Goal: Task Accomplishment & Management: Manage account settings

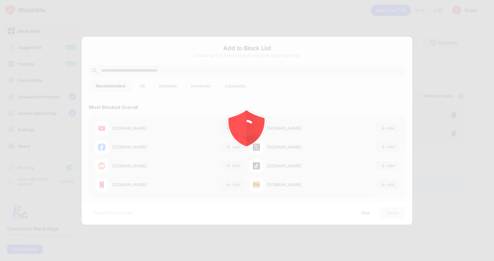
click at [364, 206] on div at bounding box center [247, 130] width 494 height 261
click at [243, 43] on div at bounding box center [247, 130] width 494 height 261
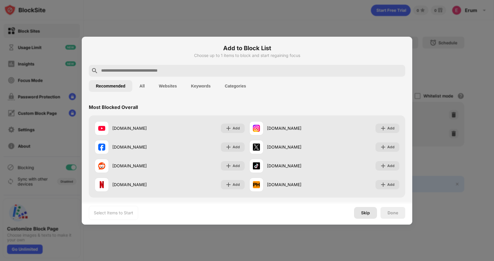
click at [360, 214] on div "Skip" at bounding box center [365, 213] width 23 height 12
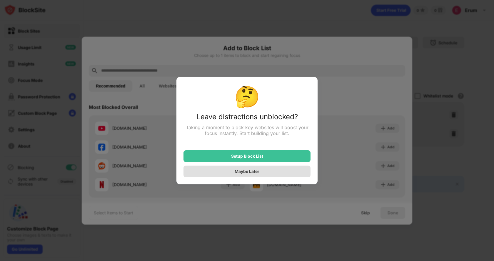
click at [254, 174] on div "Maybe Later" at bounding box center [247, 171] width 25 height 5
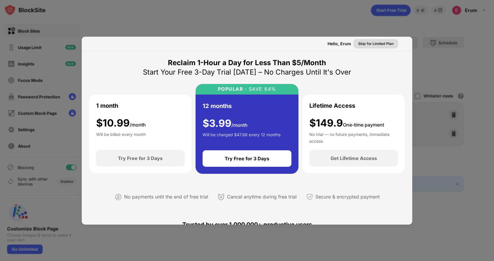
click at [370, 41] on div "Skip for Limited Plan" at bounding box center [375, 44] width 35 height 6
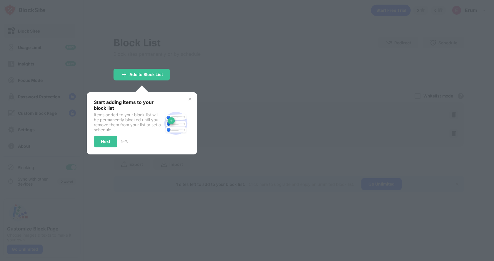
click at [212, 62] on div at bounding box center [247, 130] width 494 height 261
click at [188, 99] on img at bounding box center [189, 99] width 5 height 5
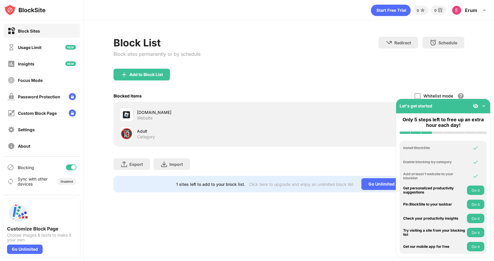
click at [485, 105] on img at bounding box center [483, 106] width 6 height 6
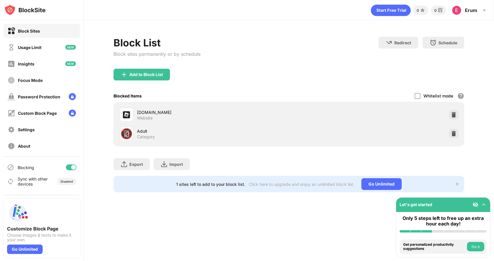
click at [448, 116] on div "[DOMAIN_NAME] Website" at bounding box center [289, 114] width 344 height 19
click at [452, 115] on img at bounding box center [454, 115] width 6 height 6
